Goal: Task Accomplishment & Management: Manage account settings

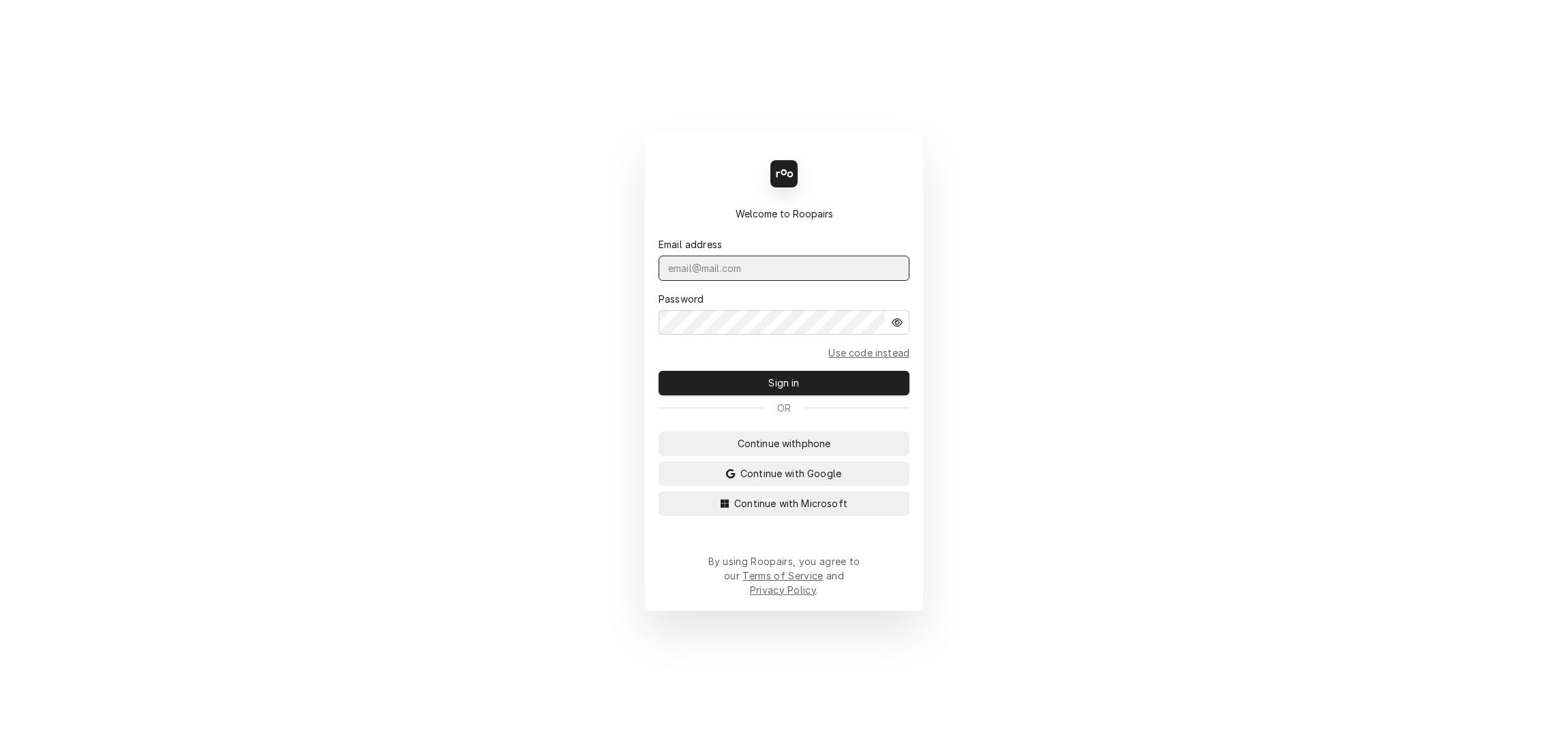
type input "services@ktechrepair.com"
click at [786, 387] on span "Sign in" at bounding box center [783, 382] width 36 height 15
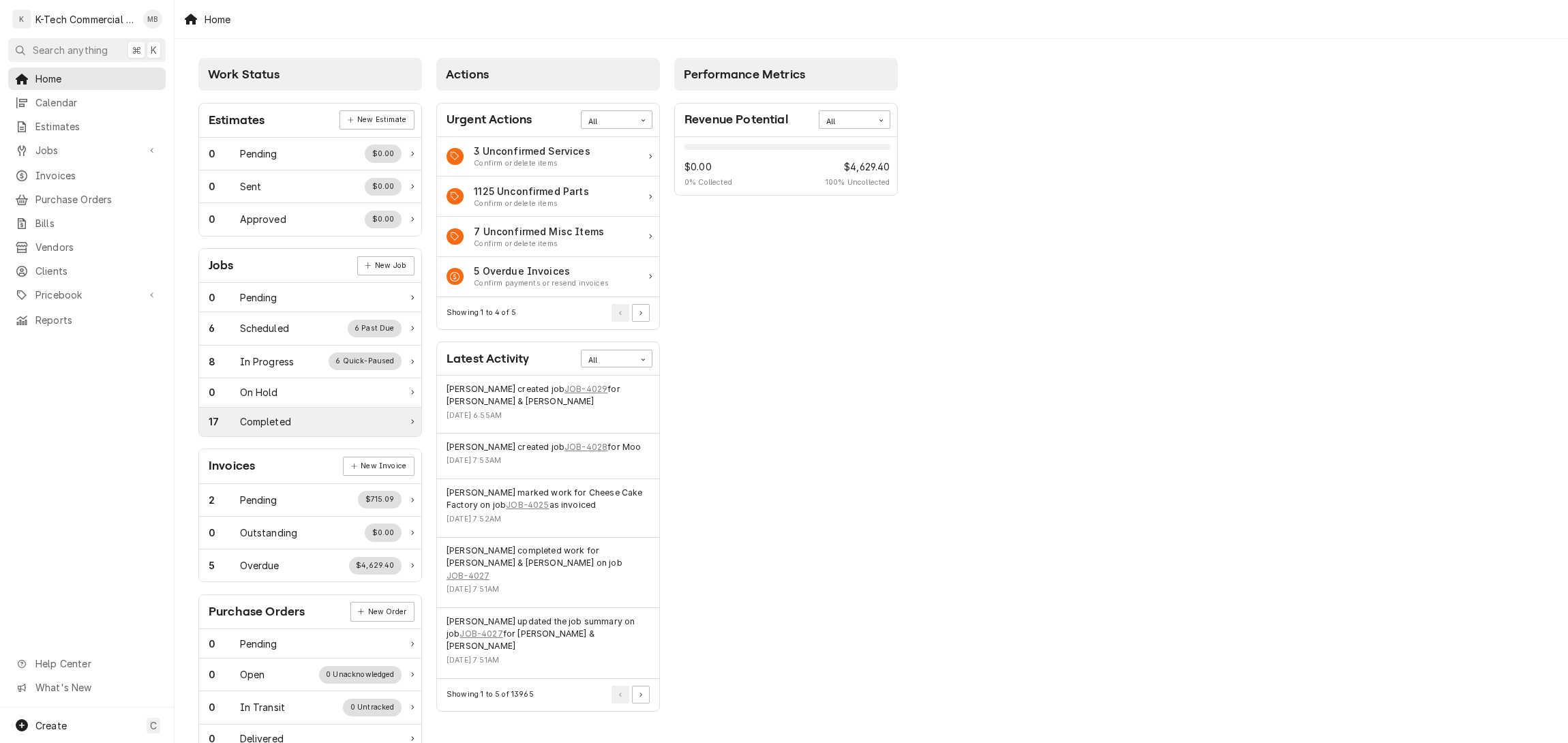
click at [276, 429] on div "17 Completed" at bounding box center [311, 421] width 222 height 28
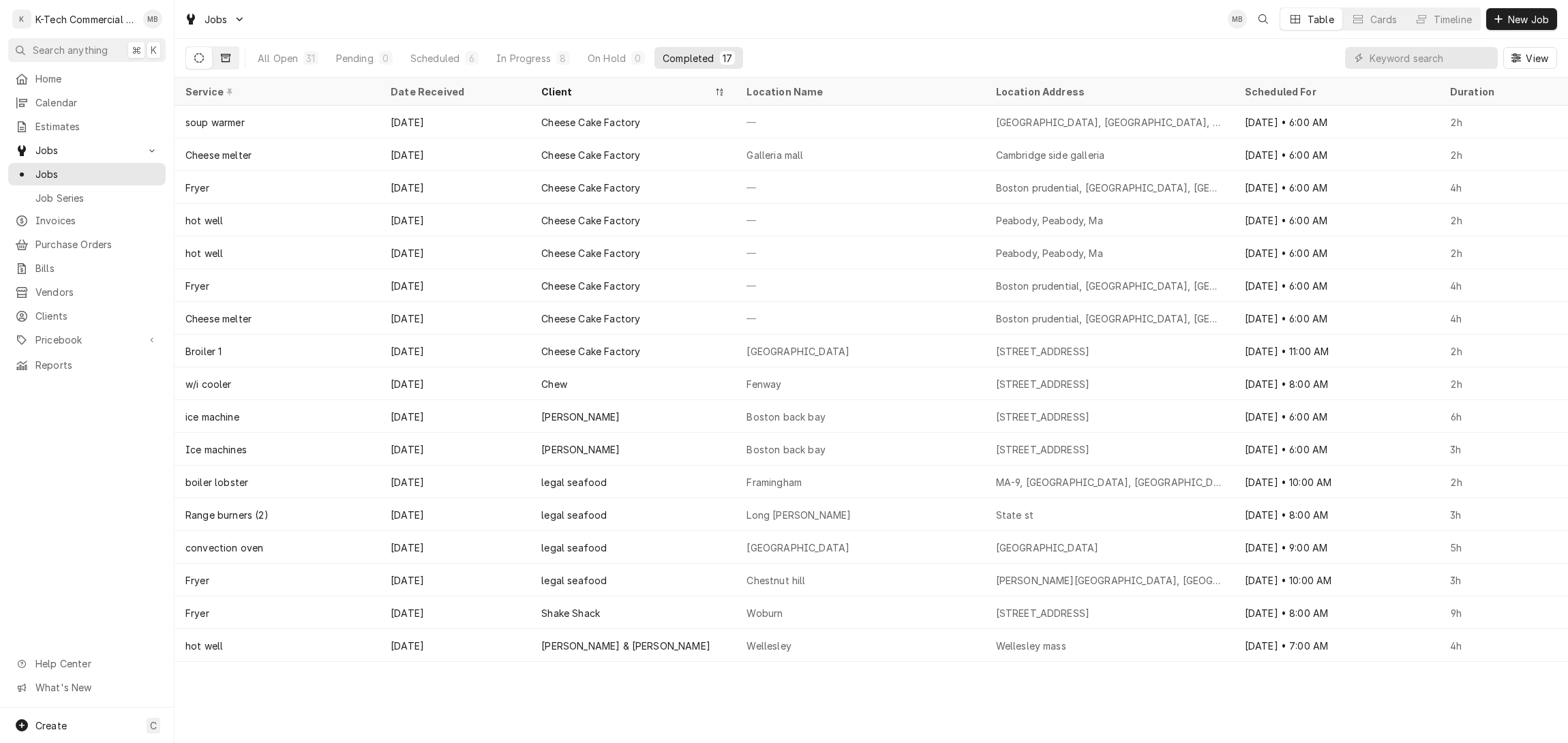
click at [221, 55] on icon "Dynamic Content Wrapper" at bounding box center [225, 58] width 10 height 10
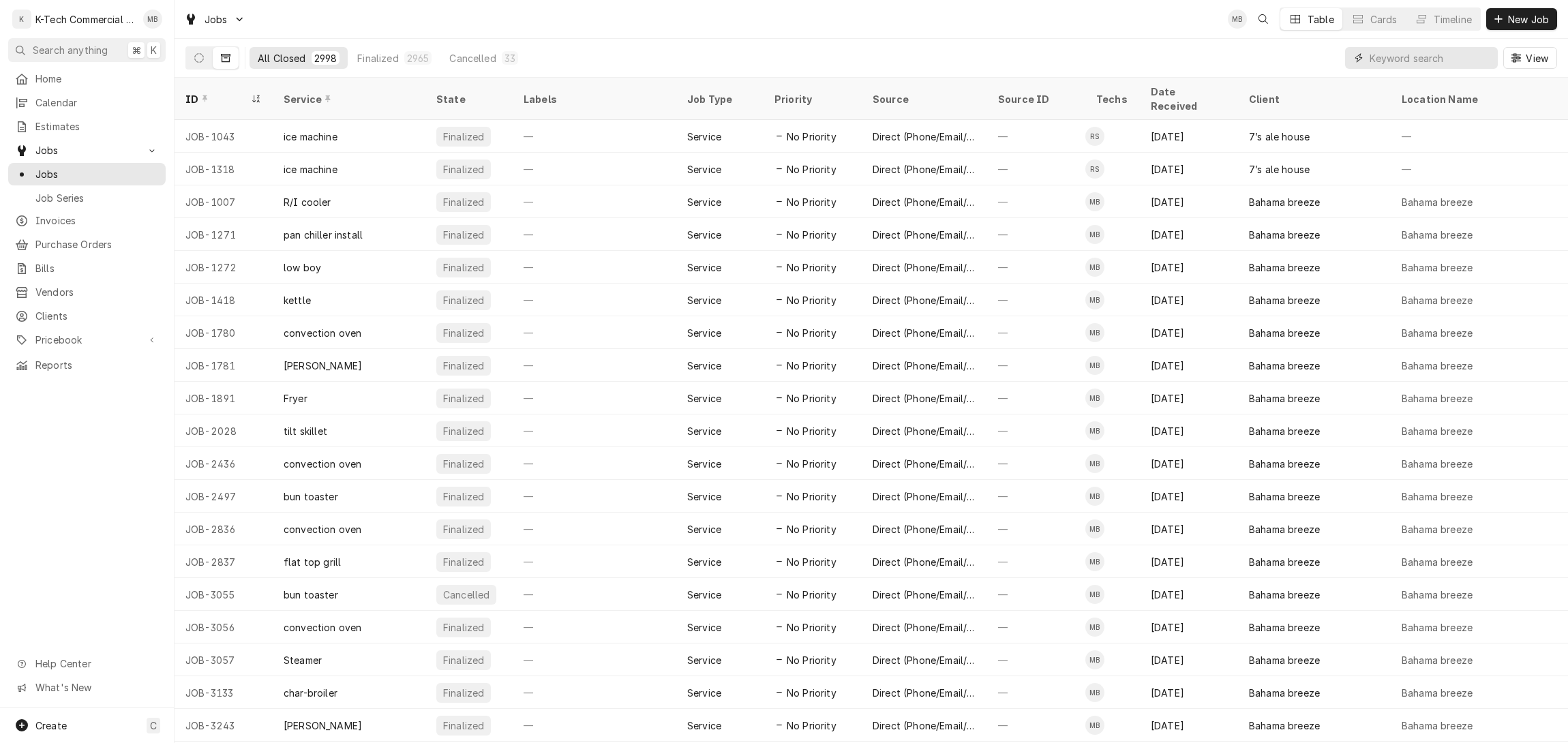
click at [1384, 58] on input "Dynamic Content Wrapper" at bounding box center [1430, 58] width 122 height 22
type input "mistral"
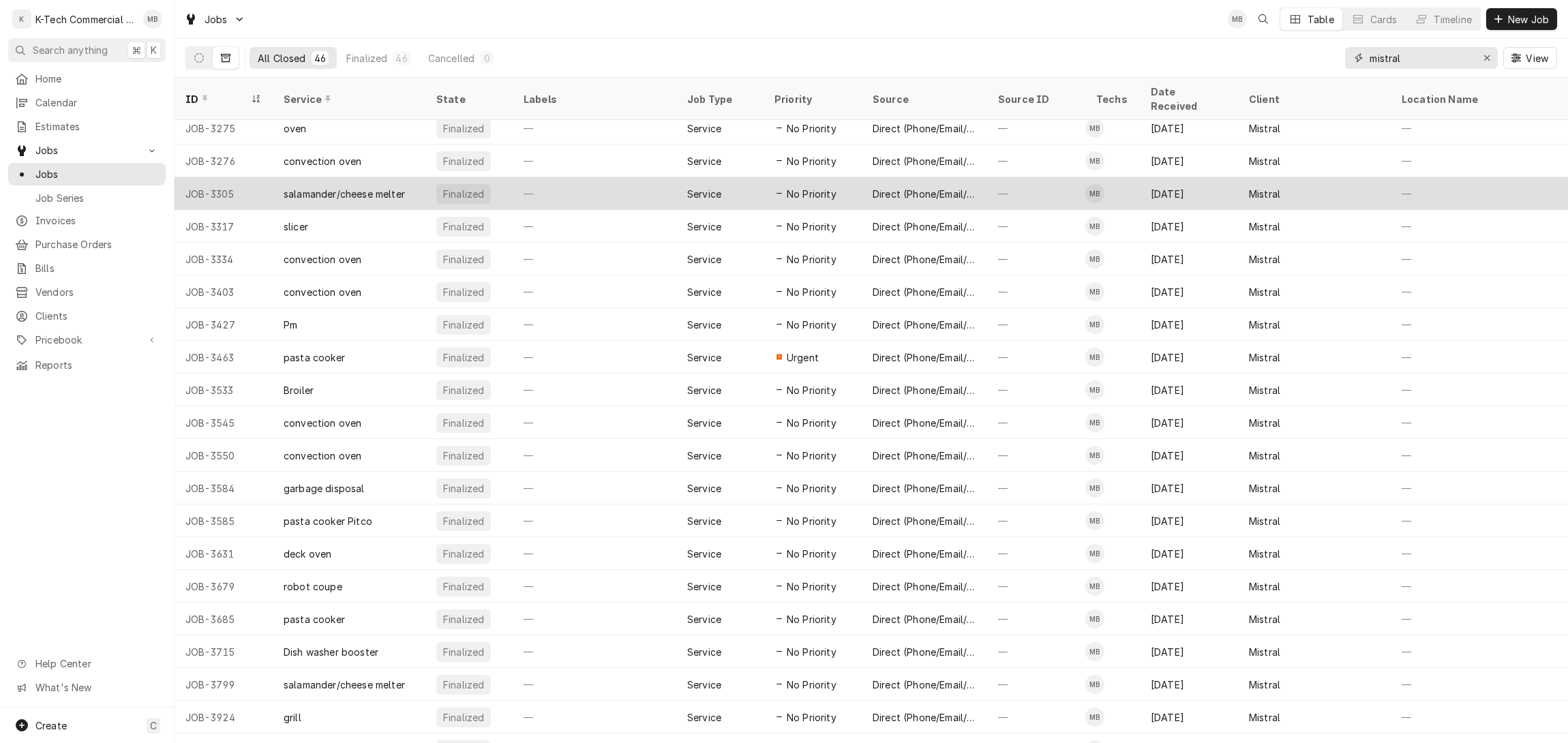
scroll to position [835, 0]
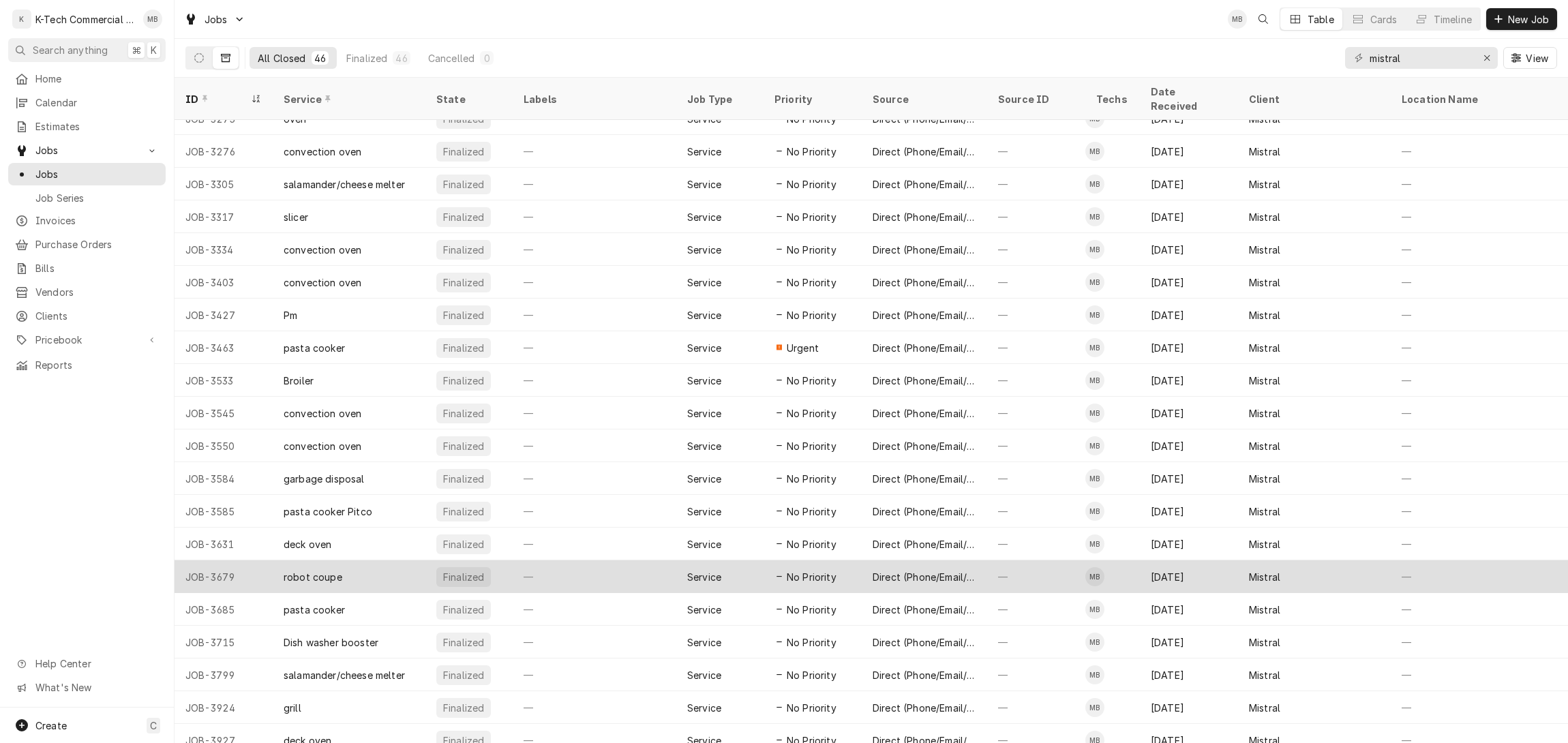
click at [1034, 560] on div "—" at bounding box center [1036, 576] width 98 height 32
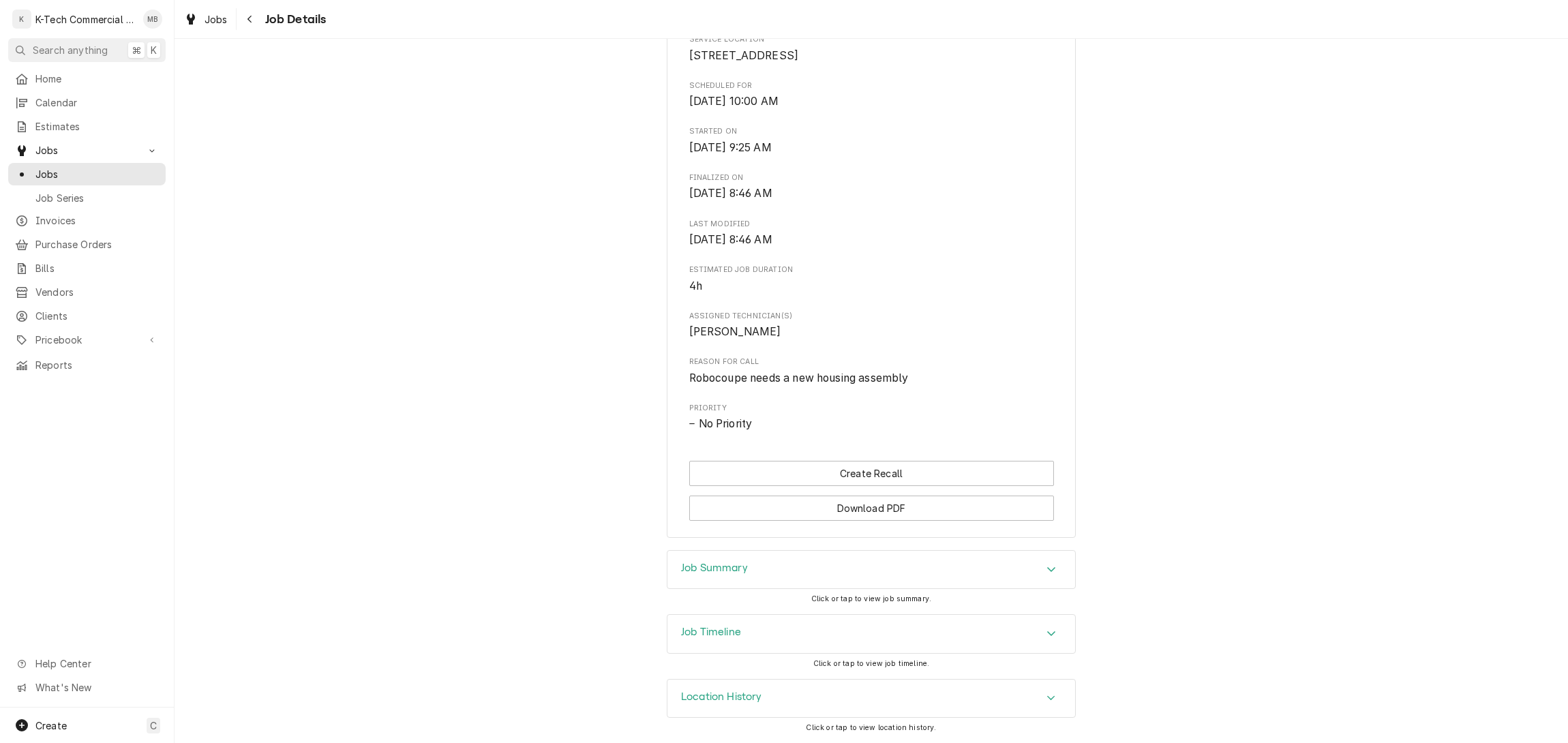
click at [1034, 559] on div "Job Summary" at bounding box center [871, 569] width 408 height 38
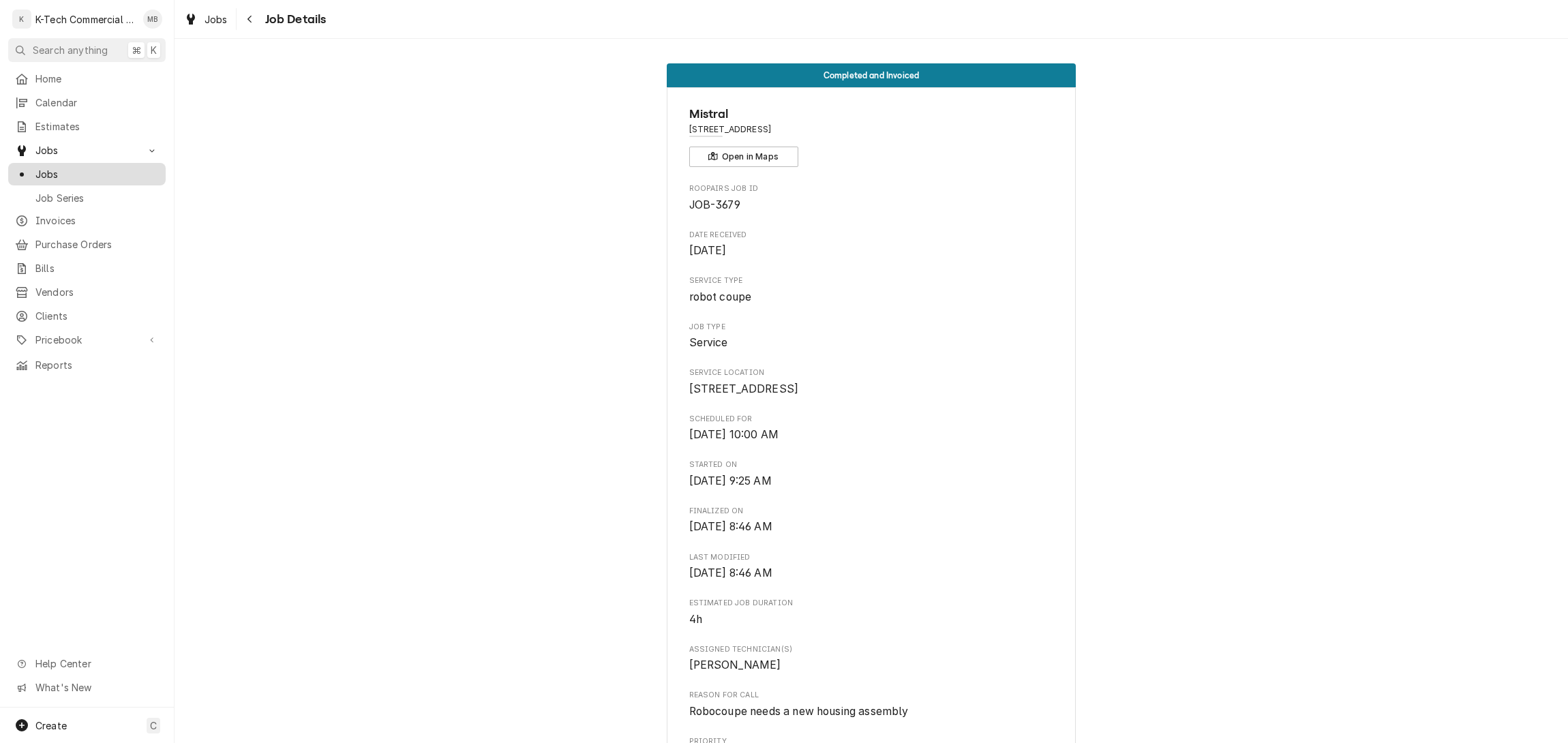
click at [47, 169] on span "Jobs" at bounding box center [97, 174] width 123 height 15
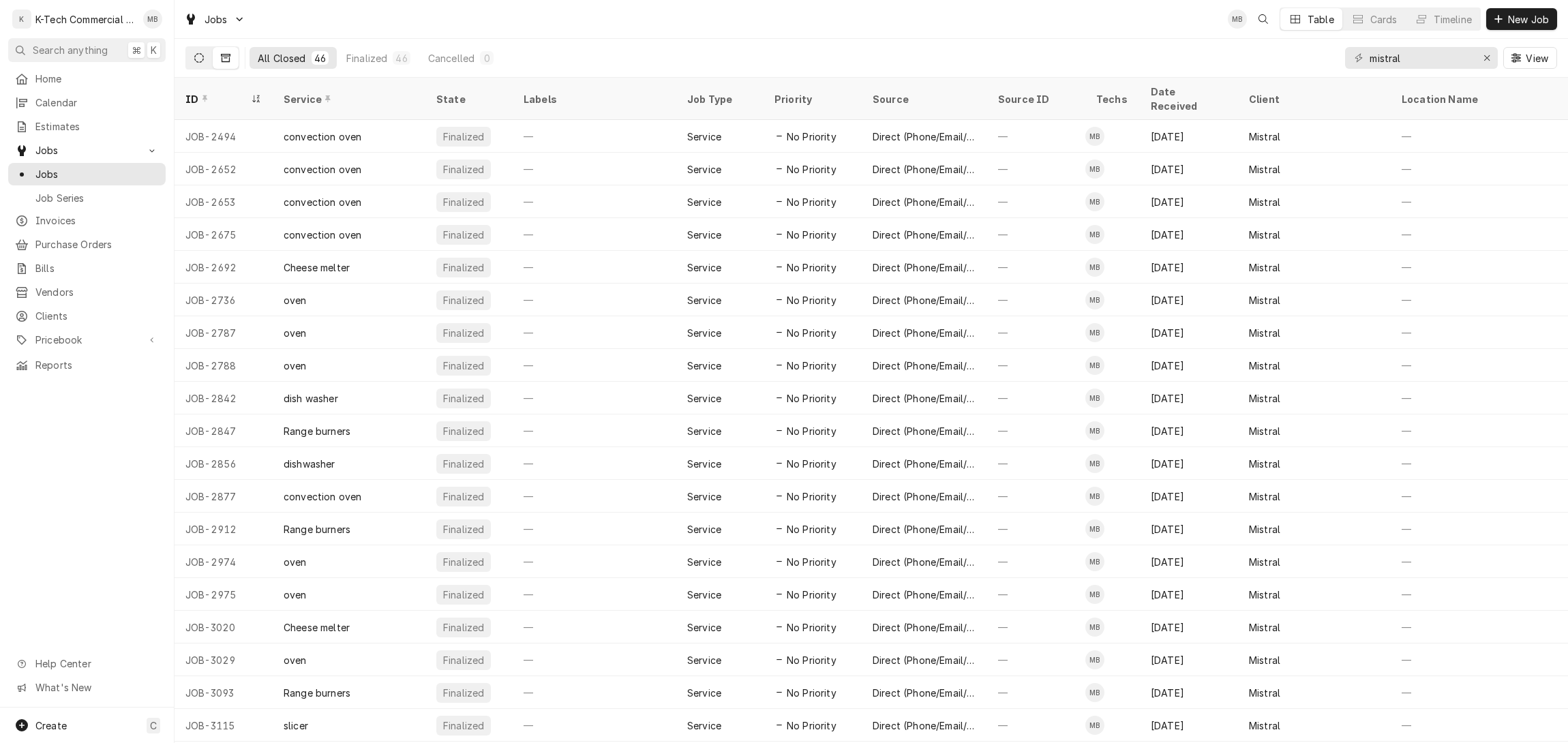
click at [196, 53] on icon "Dynamic Content Wrapper" at bounding box center [199, 58] width 10 height 10
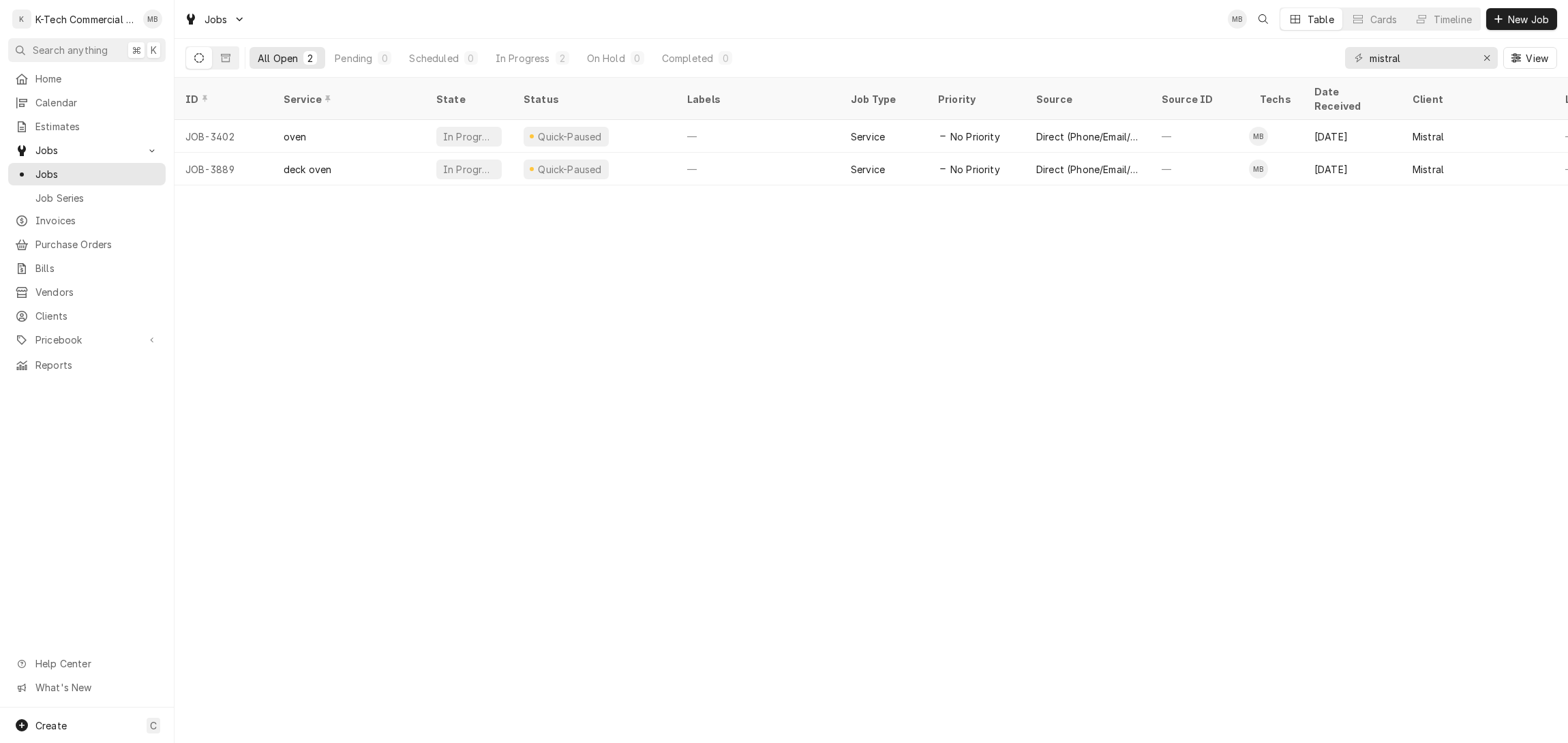
click at [101, 15] on div "K-Tech Commercial Kitchen Repair & Maintenance" at bounding box center [86, 19] width 101 height 15
click at [74, 74] on span "Home" at bounding box center [97, 79] width 123 height 15
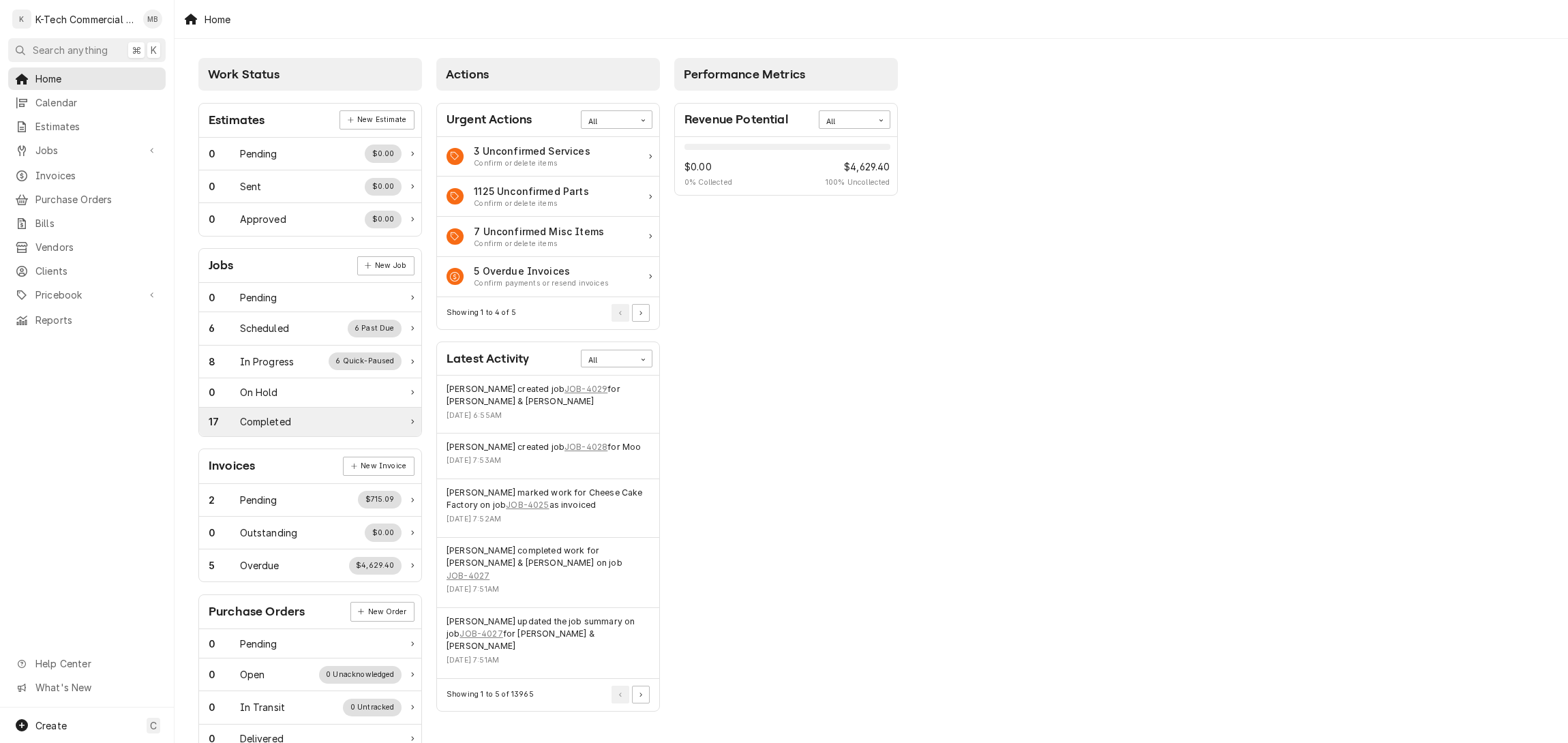
click at [315, 429] on div "17 Completed" at bounding box center [305, 421] width 193 height 15
